Goal: Navigation & Orientation: Go to known website

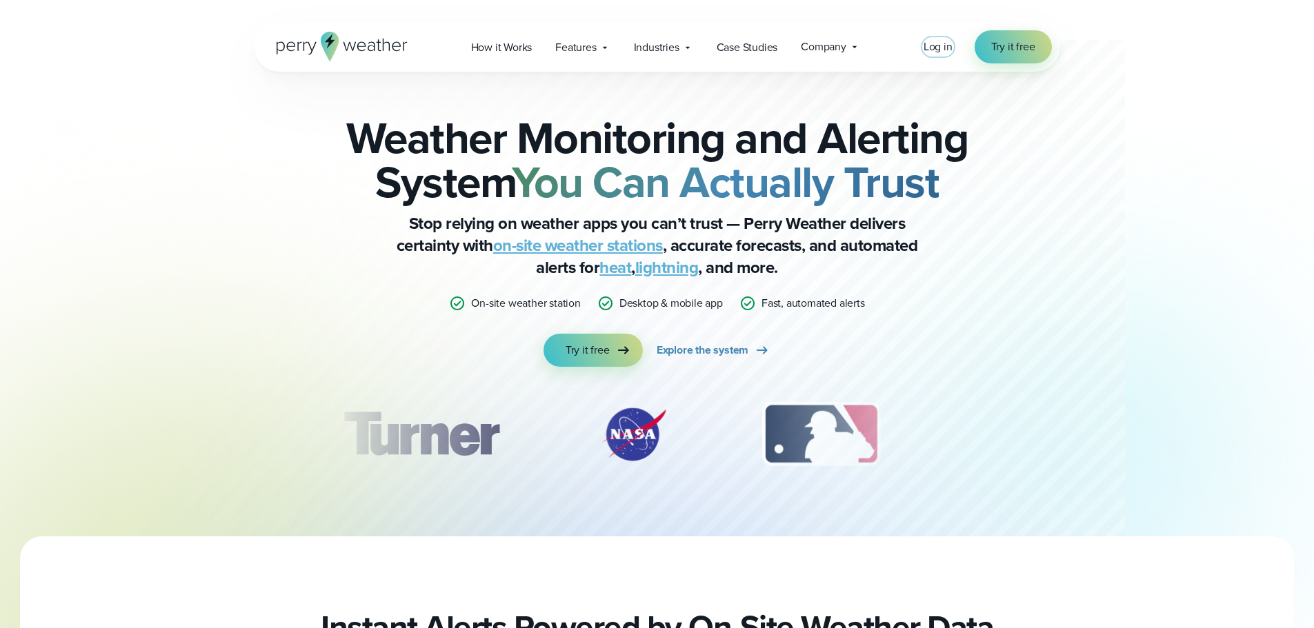
click at [928, 48] on span "Log in" at bounding box center [937, 47] width 29 height 16
